Goal: Task Accomplishment & Management: Manage account settings

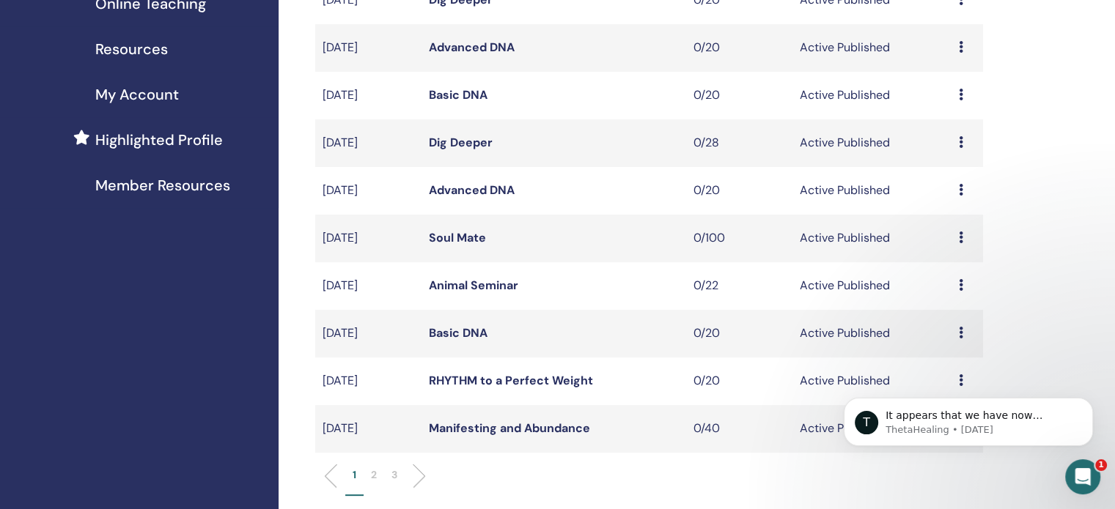
click at [472, 284] on link "Animal Seminar" at bounding box center [473, 285] width 89 height 15
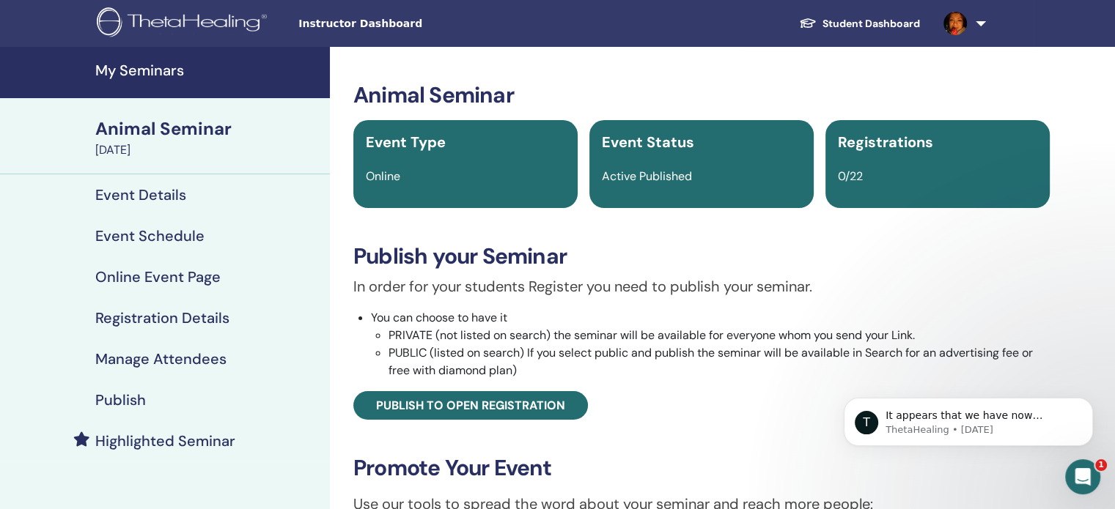
click at [138, 399] on h4 "Publish" at bounding box center [120, 400] width 51 height 18
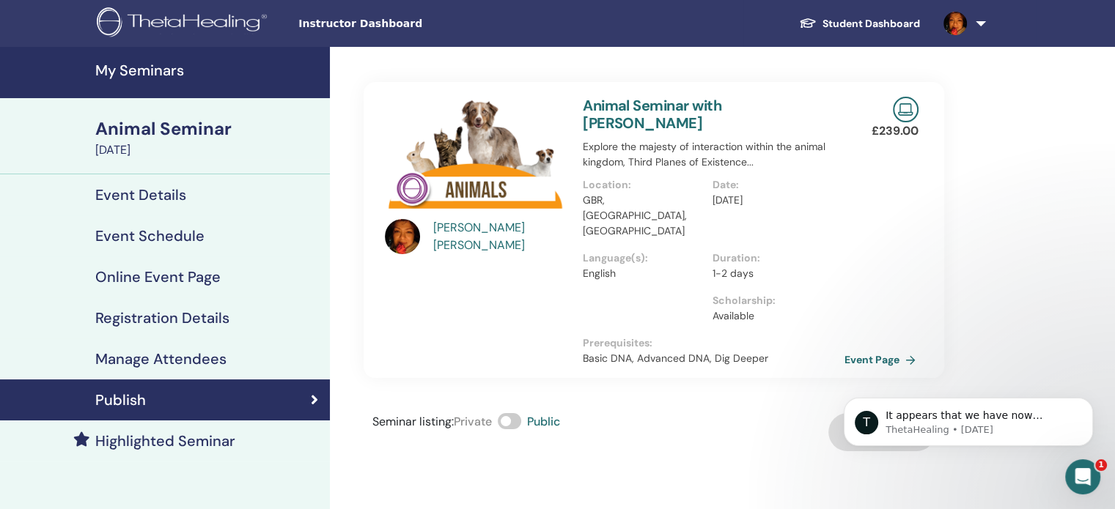
click at [869, 349] on link "Event Page" at bounding box center [882, 360] width 77 height 22
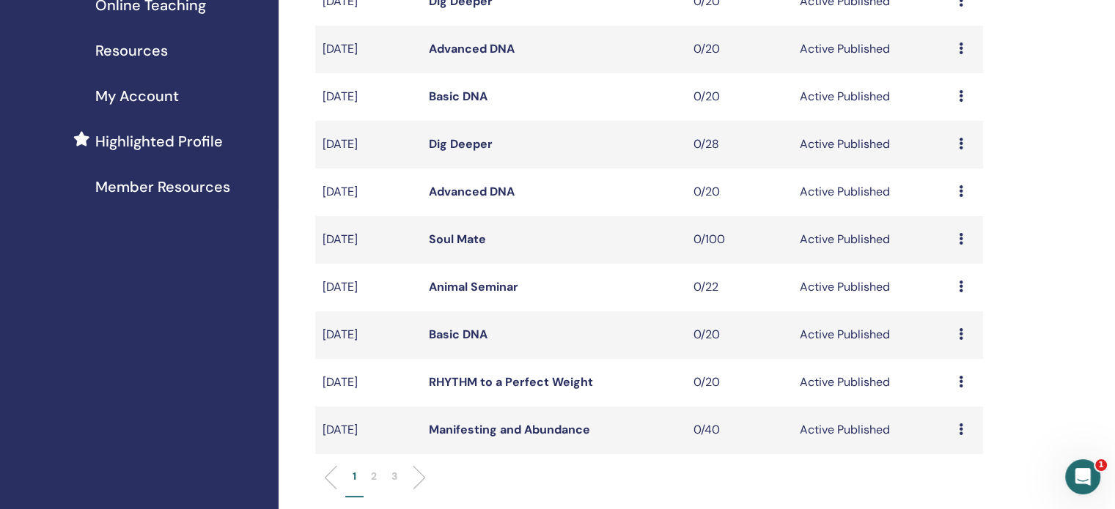
click at [371, 476] on p "2" at bounding box center [374, 476] width 6 height 15
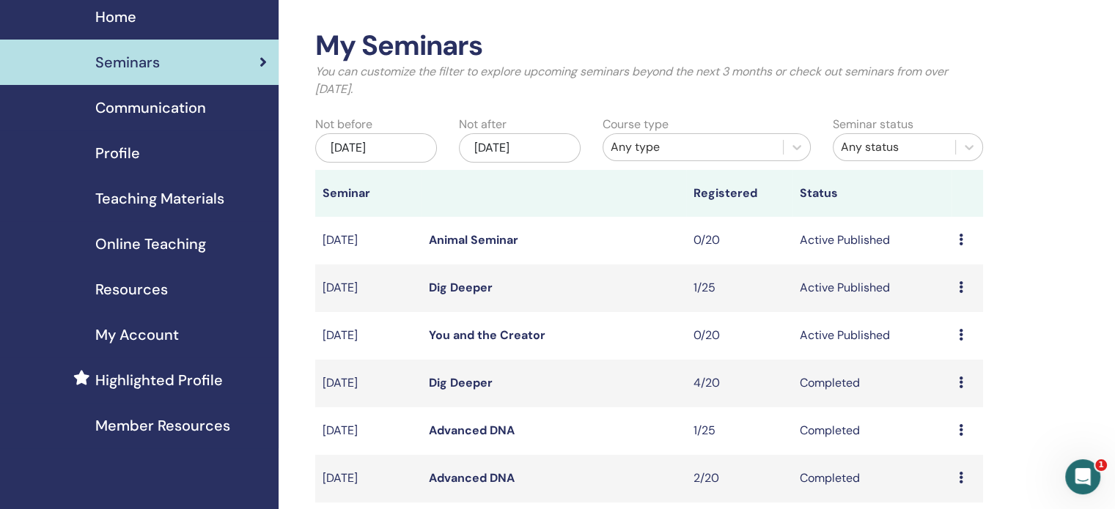
scroll to position [73, 0]
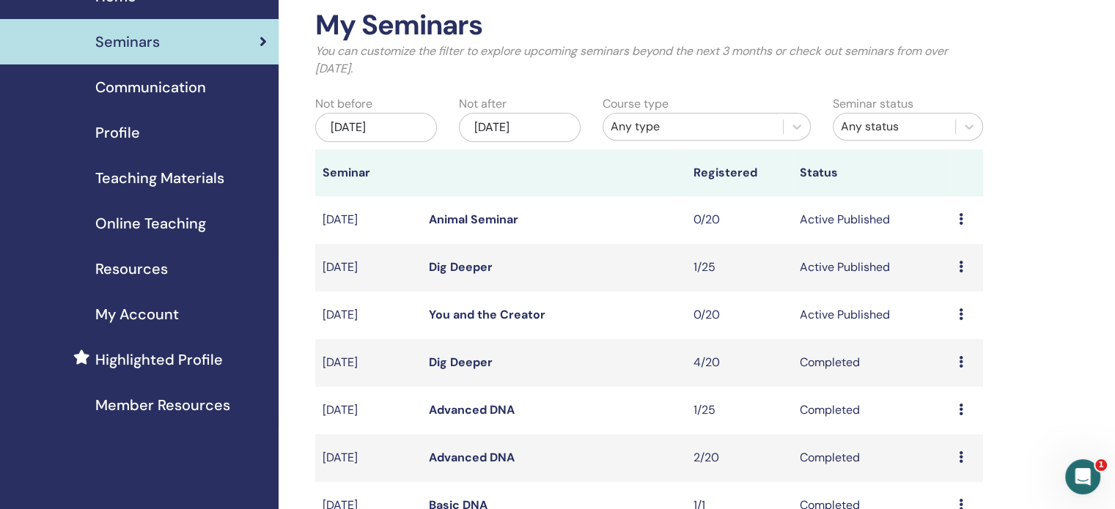
click at [482, 220] on link "Animal Seminar" at bounding box center [473, 219] width 89 height 15
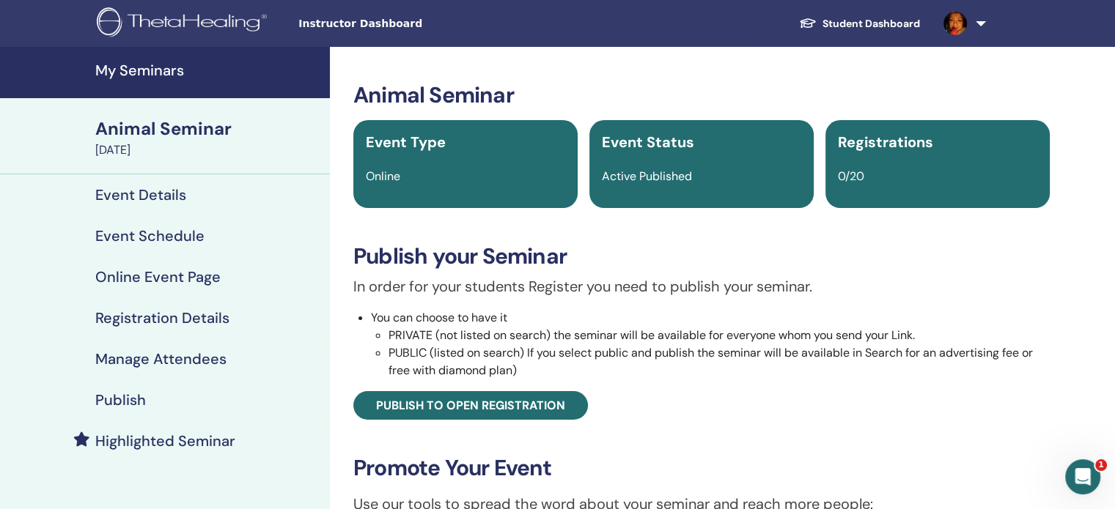
click at [140, 397] on h4 "Publish" at bounding box center [120, 400] width 51 height 18
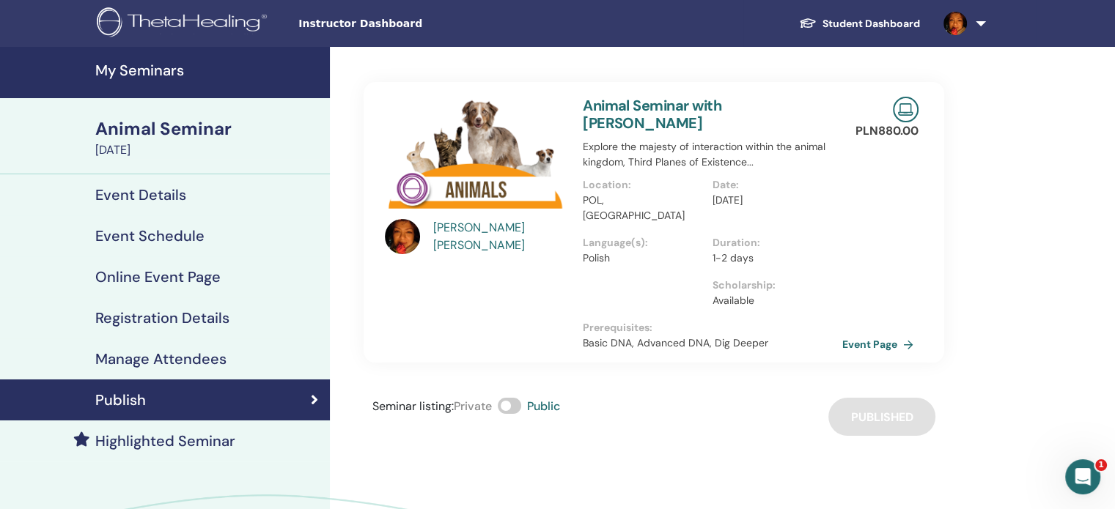
click at [891, 406] on div "Seminar listing : Private Public Published" at bounding box center [654, 417] width 581 height 38
click at [894, 334] on link "Event Page" at bounding box center [882, 345] width 77 height 22
